Goal: Information Seeking & Learning: Learn about a topic

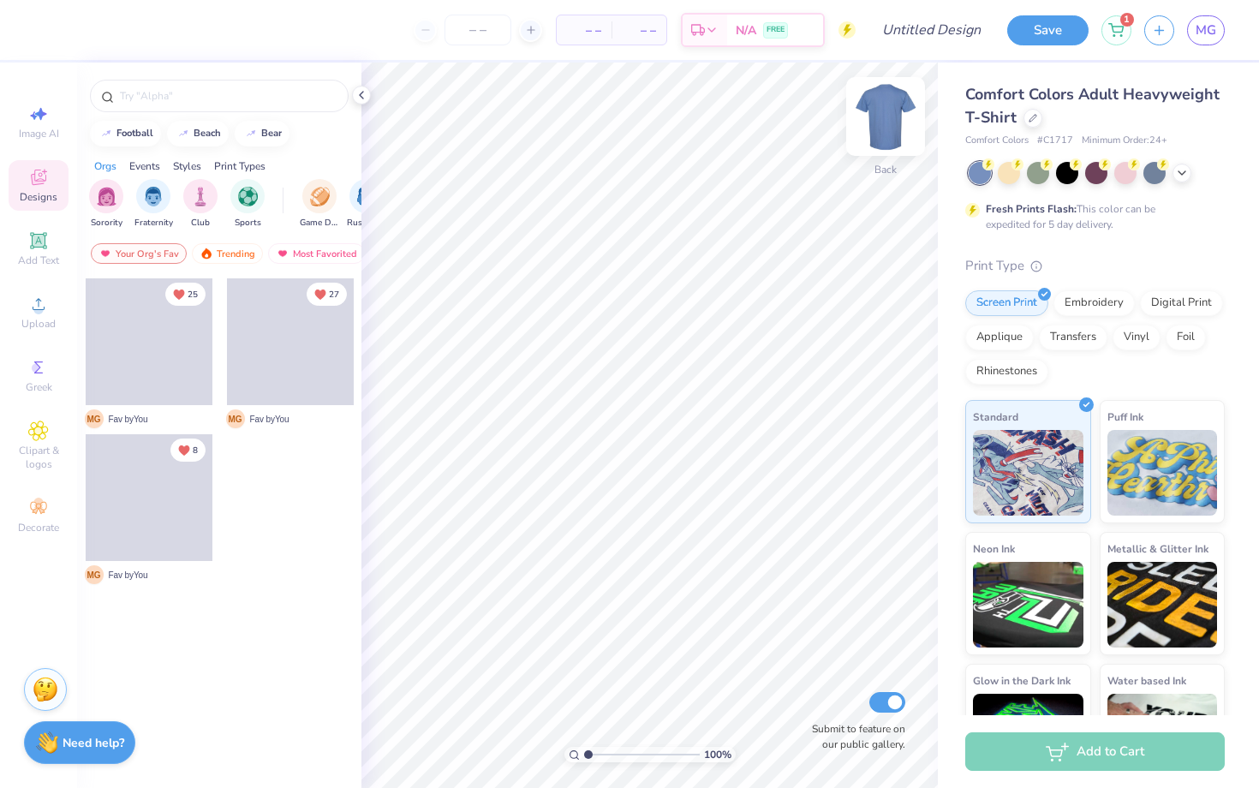
click at [878, 110] on img at bounding box center [885, 116] width 69 height 69
click at [893, 104] on img at bounding box center [885, 116] width 69 height 69
click at [1207, 45] on div "Save 1 MG" at bounding box center [1133, 30] width 252 height 60
click at [1207, 33] on span "MG" at bounding box center [1205, 31] width 21 height 20
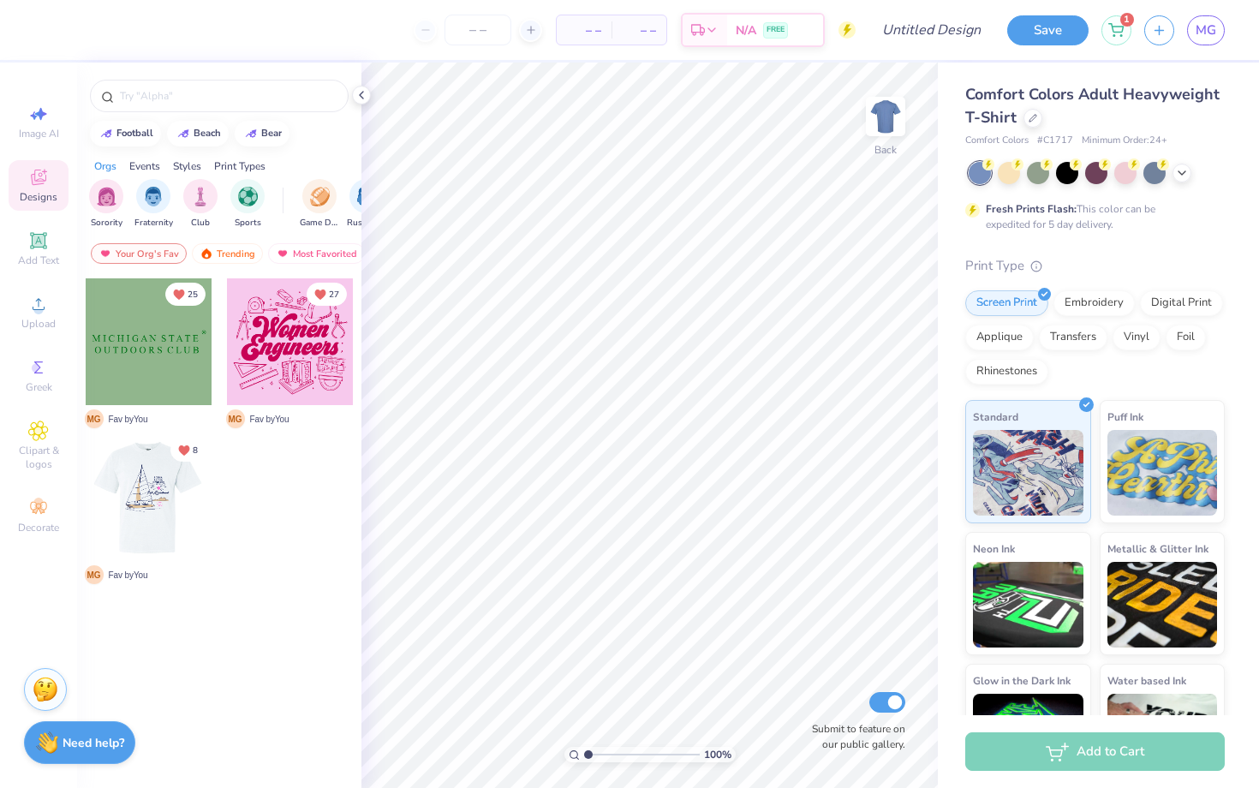
click at [152, 532] on div at bounding box center [149, 497] width 380 height 127
click at [233, 92] on input "text" at bounding box center [227, 95] width 219 height 17
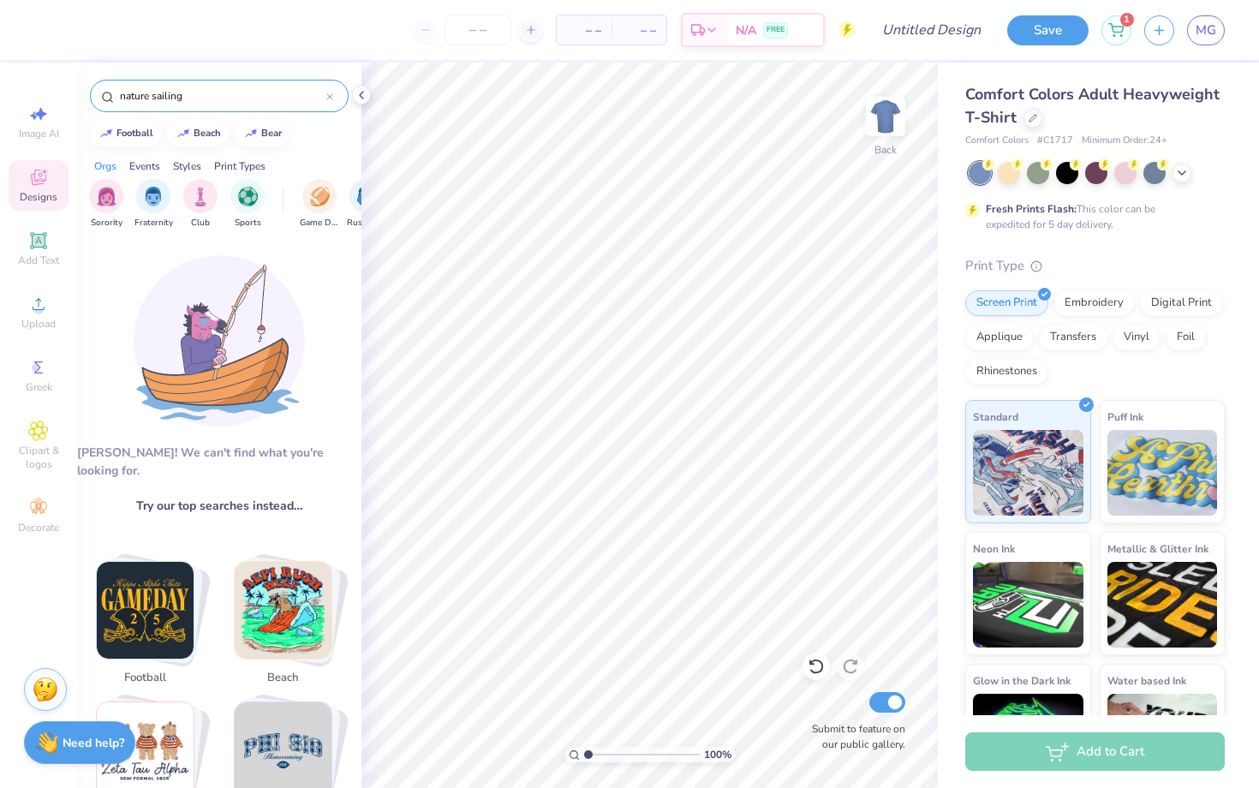
click at [165, 98] on input "nature sailing" at bounding box center [222, 95] width 208 height 17
type input "nature"
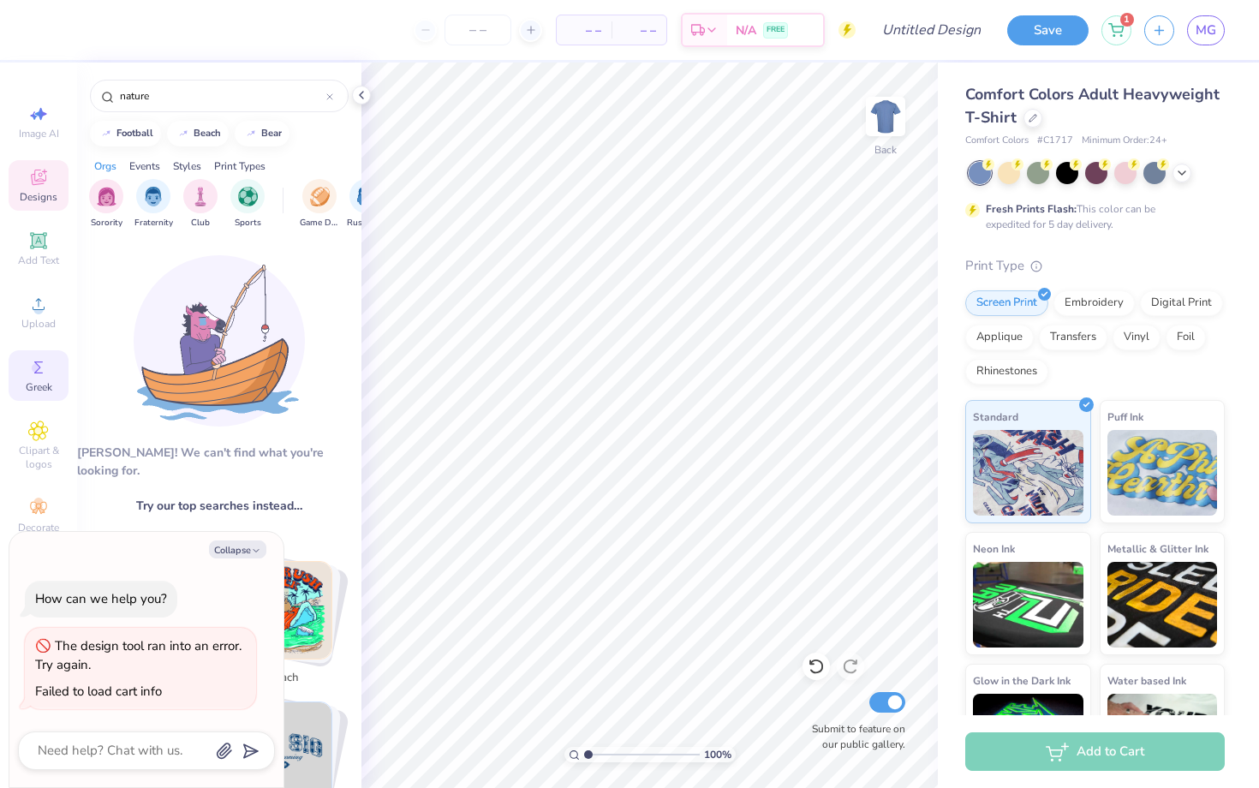
type textarea "x"
